Goal: Transaction & Acquisition: Purchase product/service

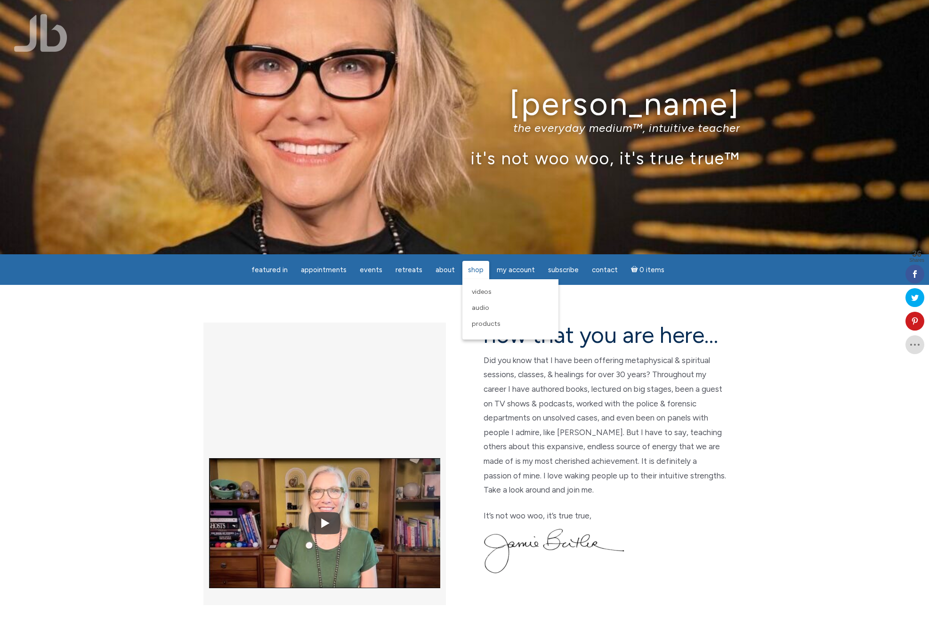
click at [468, 270] on span "Shop" at bounding box center [476, 270] width 16 height 8
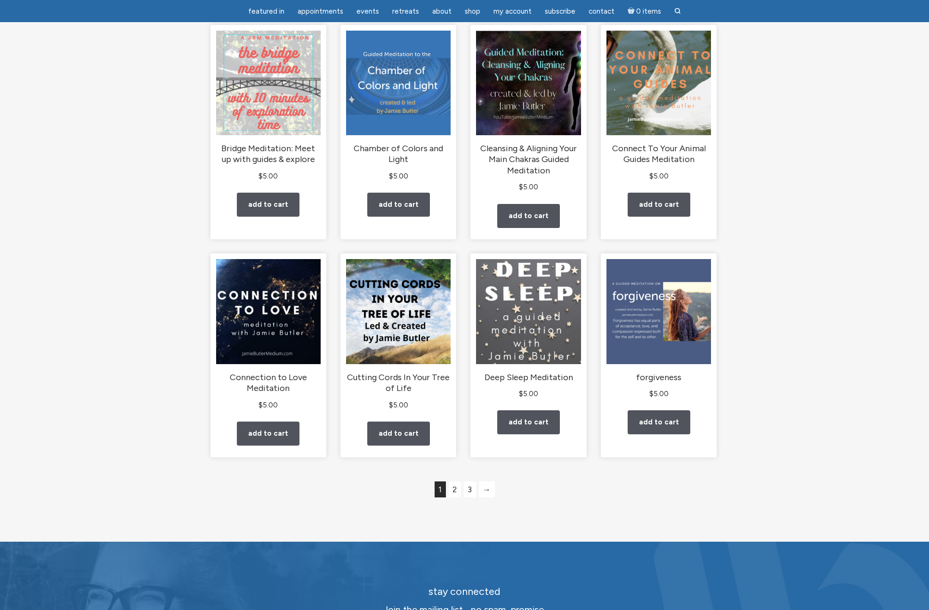
scroll to position [570, 0]
